Goal: Ask a question: Seek information or help from site administrators or community

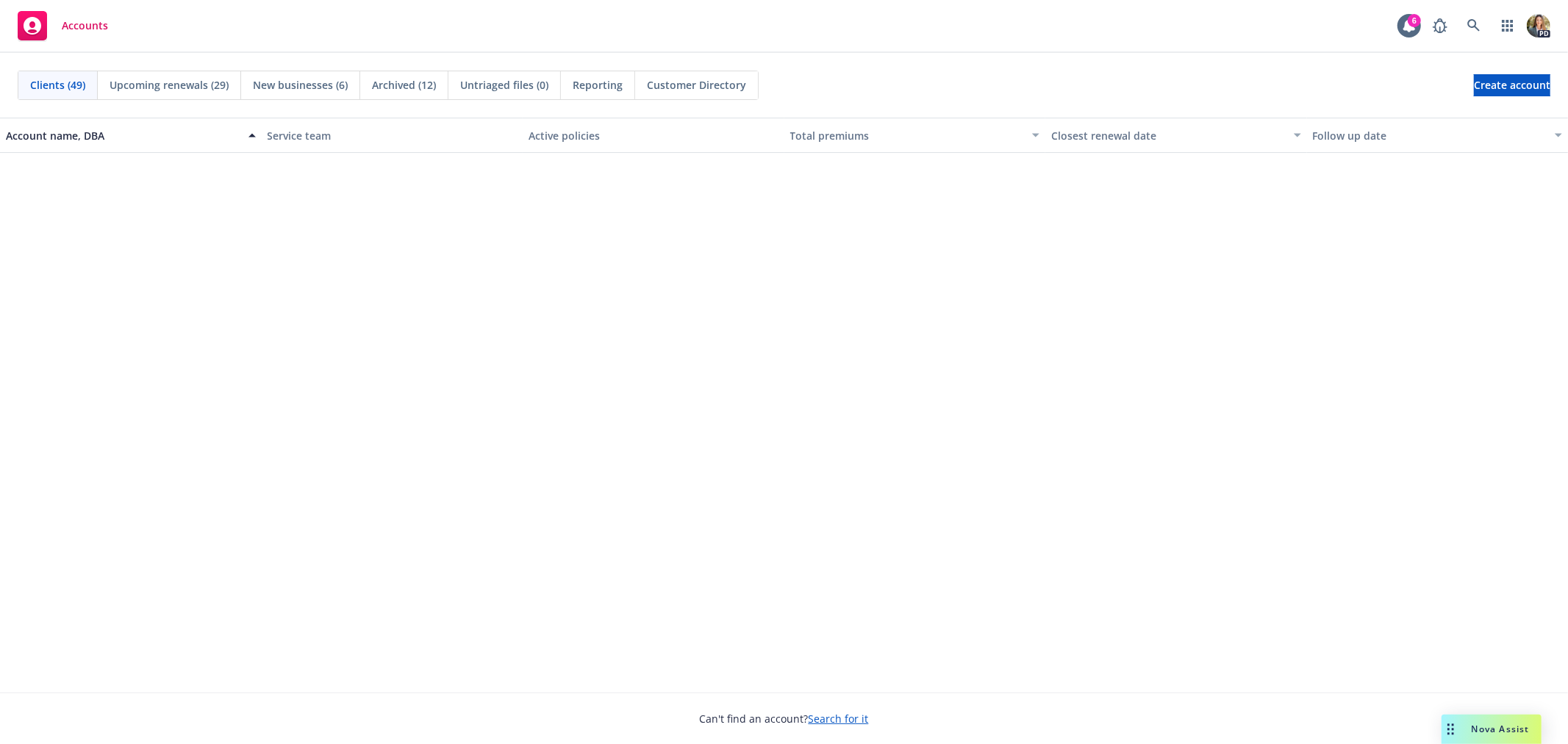
scroll to position [1449, 0]
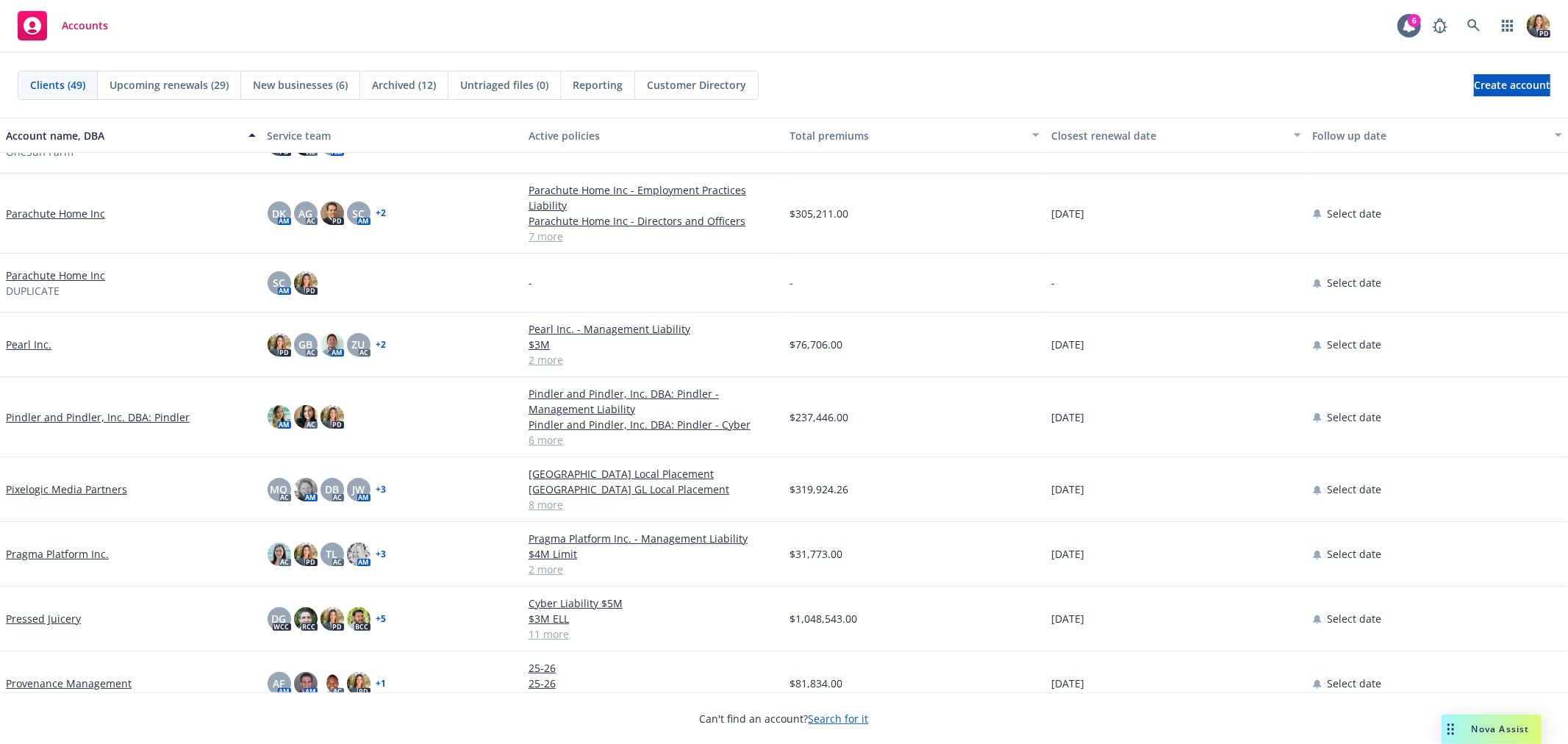
click at [1484, 723] on div "Nova Assist" at bounding box center [1491, 728] width 100 height 29
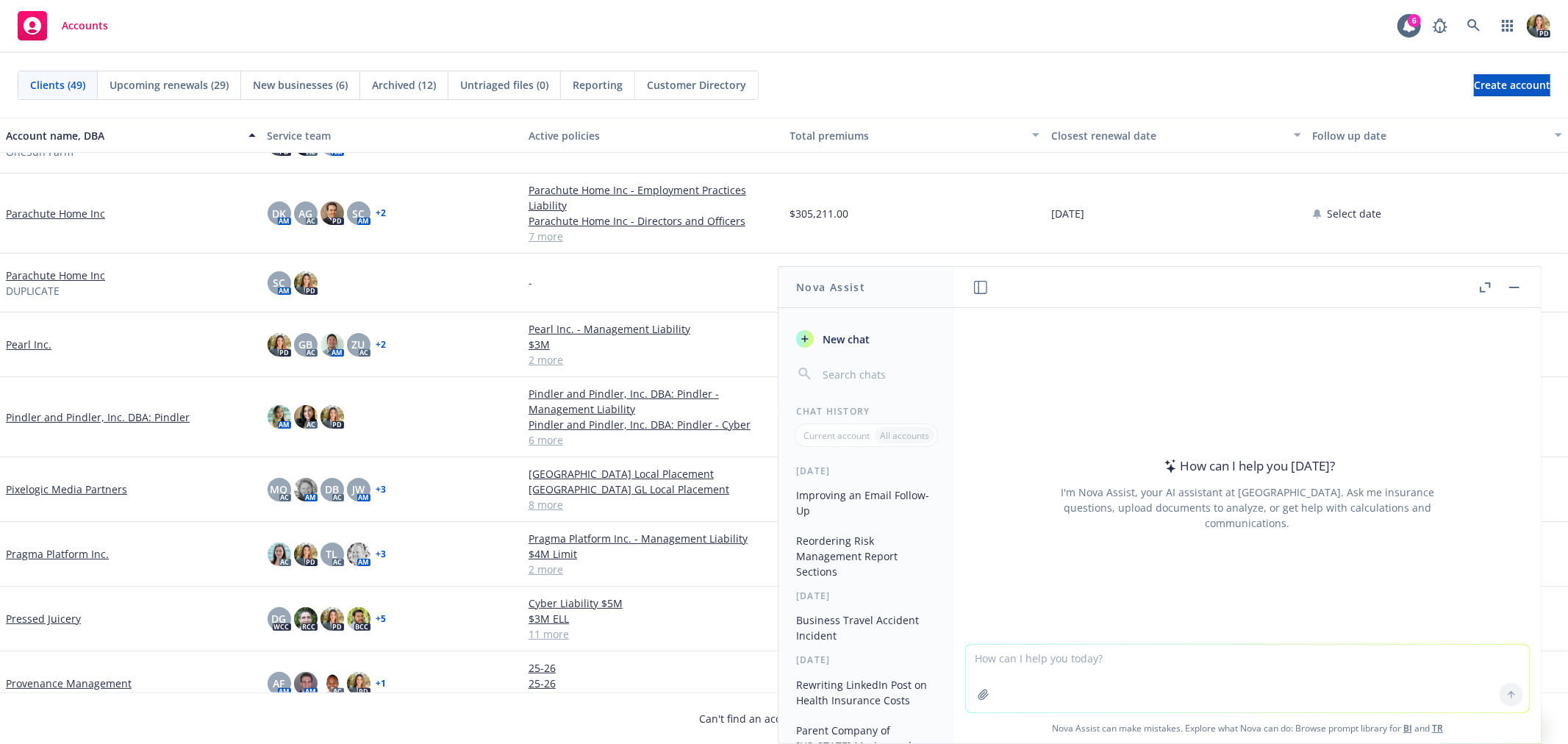
click at [1320, 678] on textarea at bounding box center [1248, 678] width 563 height 67
type textarea "SUrety bnd"
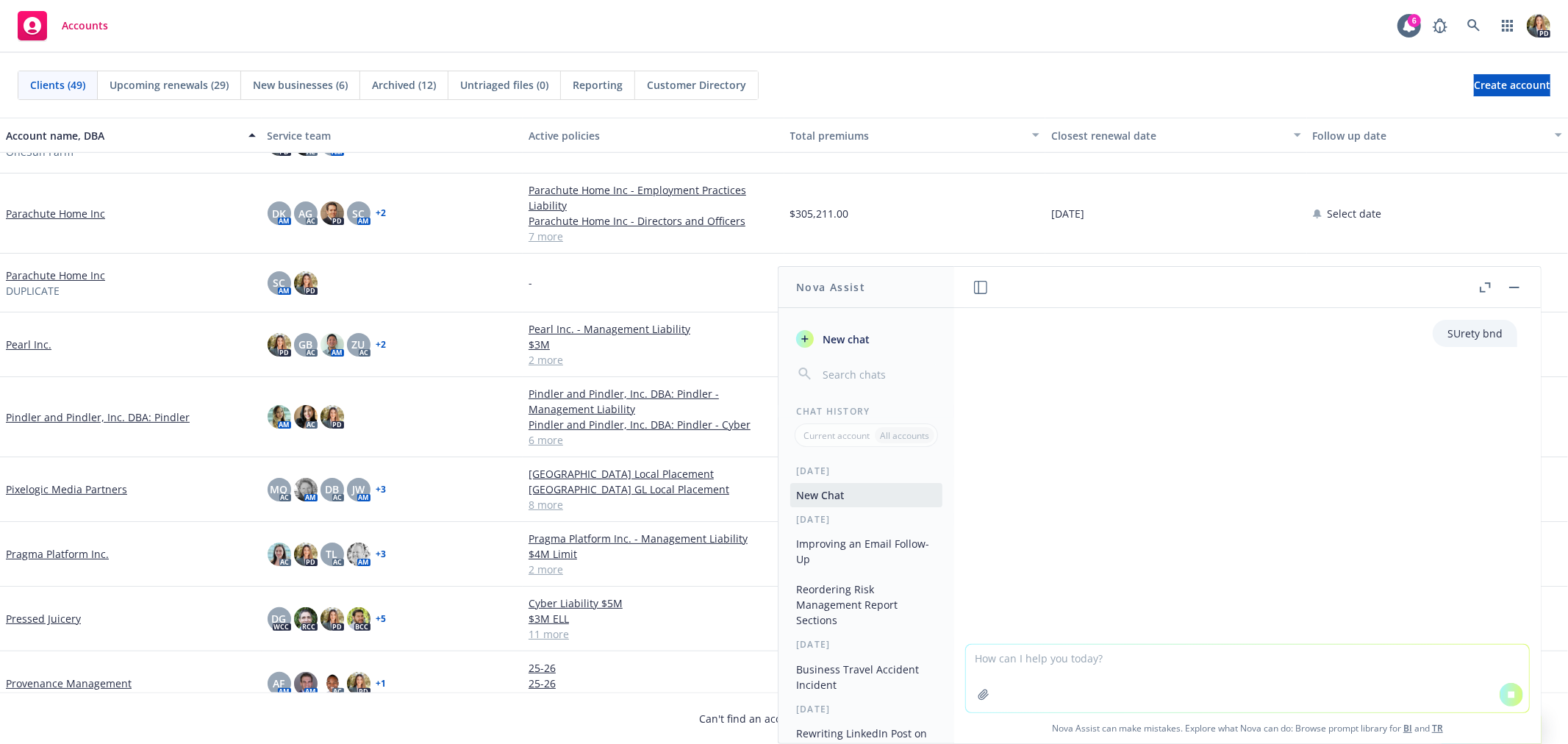
click at [1285, 671] on textarea at bounding box center [1248, 678] width 563 height 67
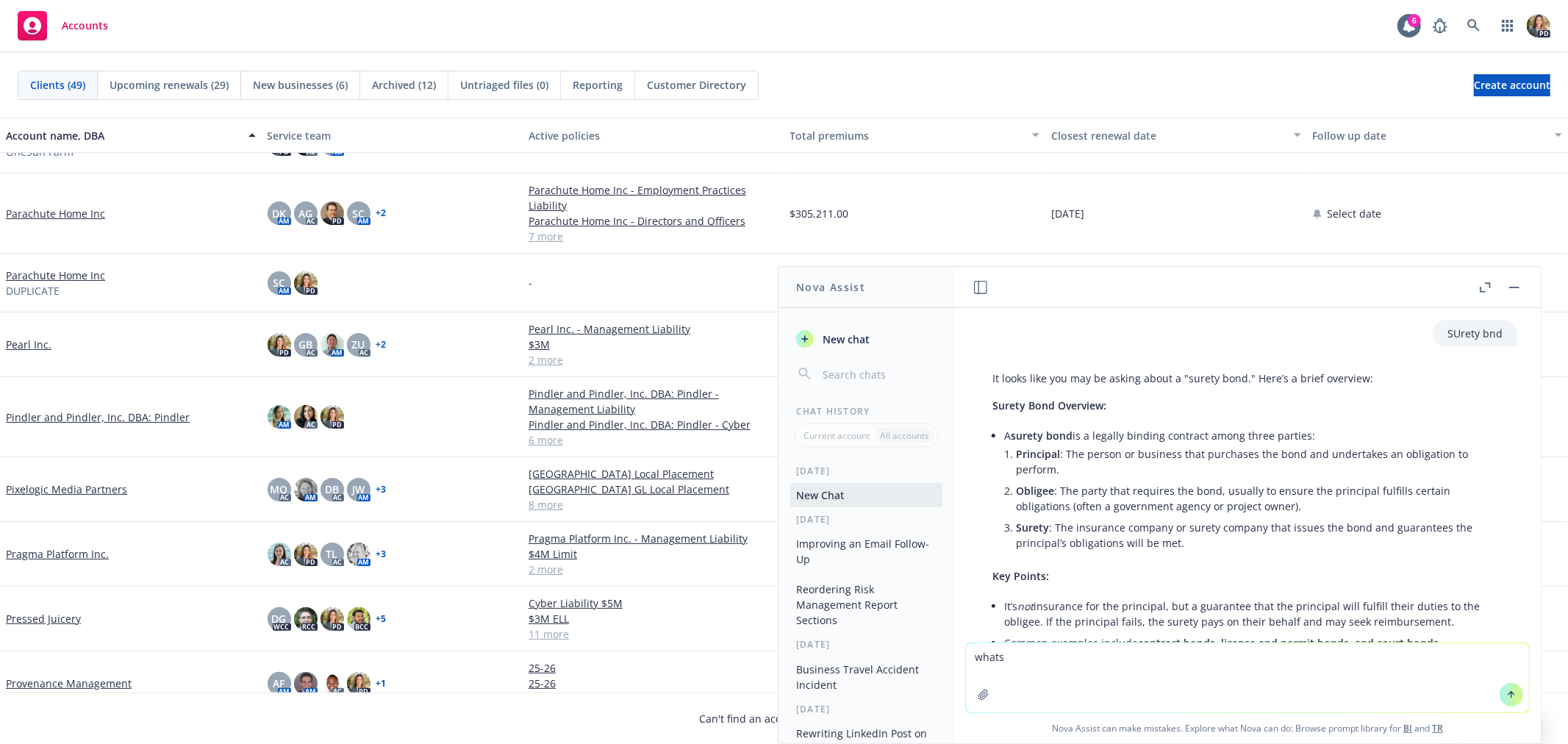
scroll to position [142, 0]
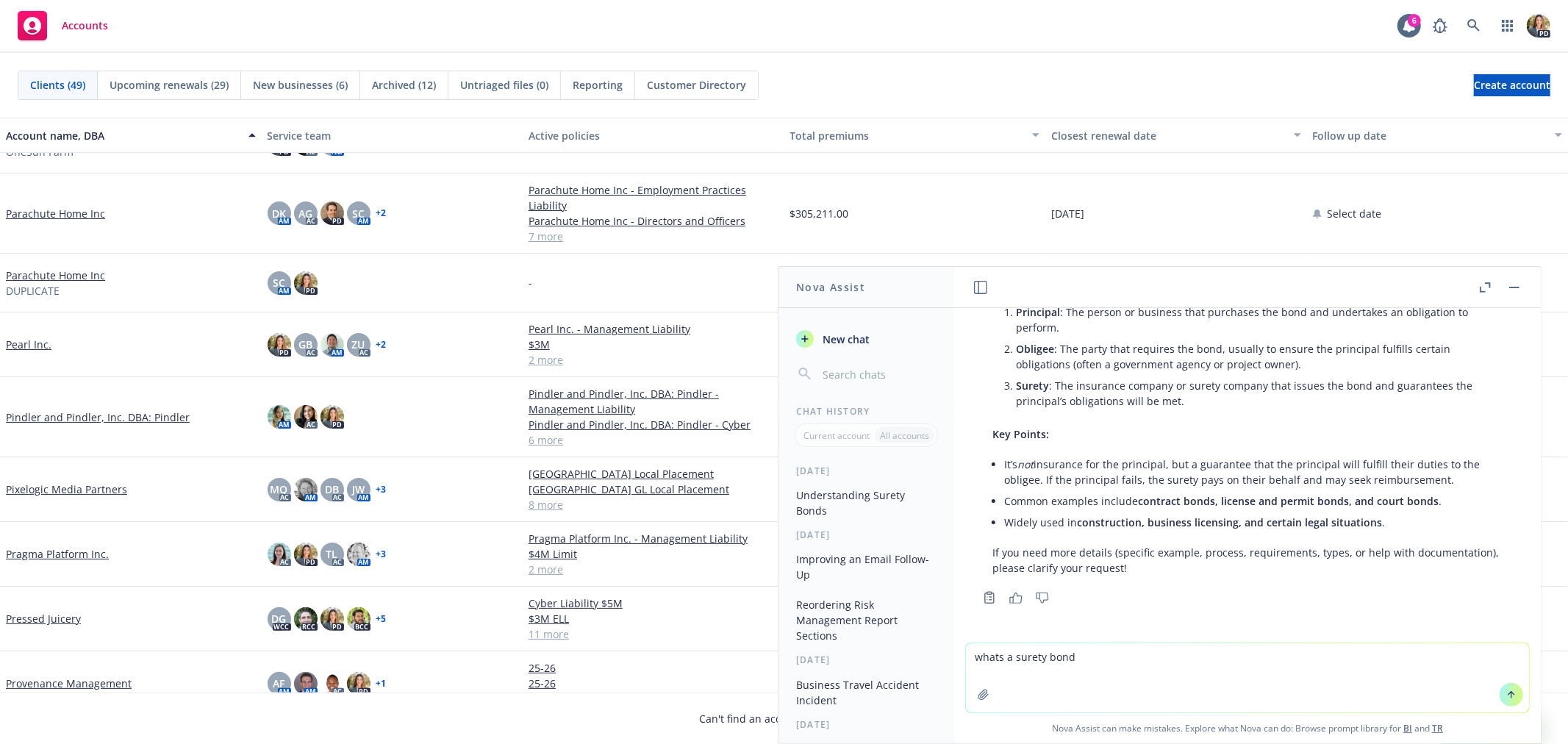
type textarea "whats a surety bond?"
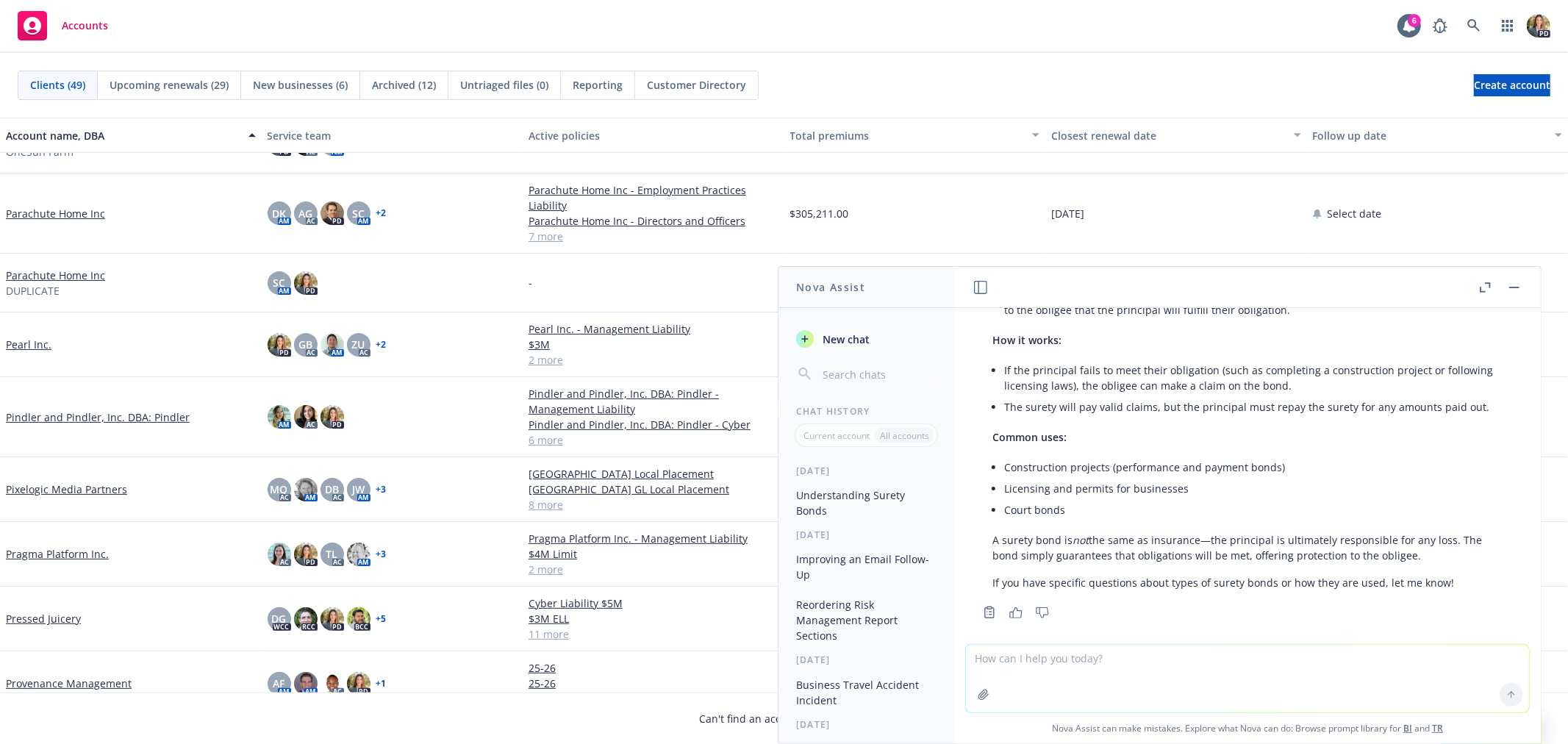
scroll to position [649, 0]
